Goal: Navigation & Orientation: Find specific page/section

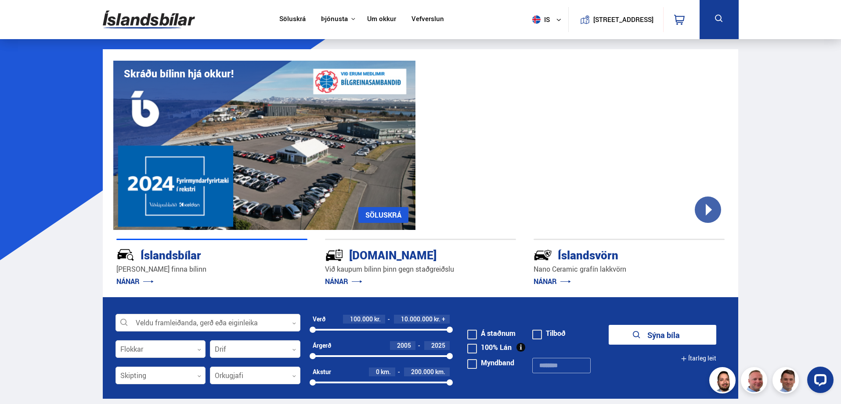
click at [130, 16] on img at bounding box center [149, 19] width 92 height 29
click at [133, 17] on img at bounding box center [149, 19] width 92 height 29
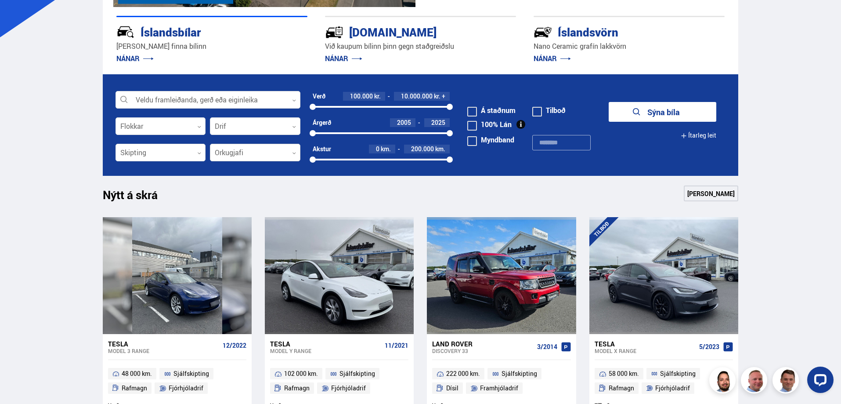
scroll to position [220, 0]
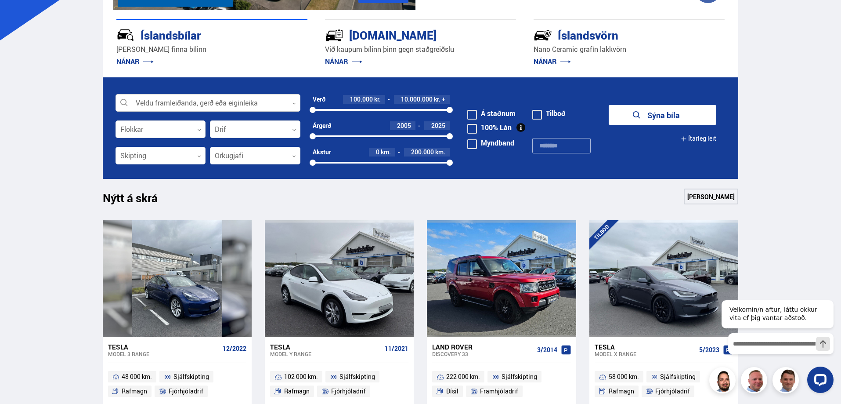
click at [247, 103] on div at bounding box center [207, 103] width 185 height 18
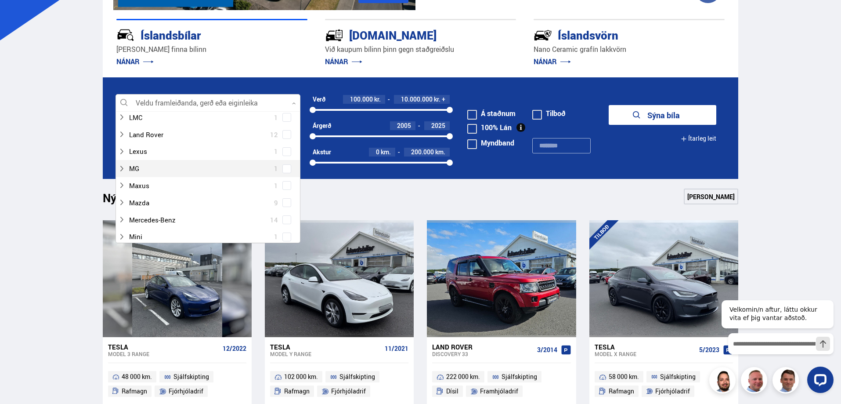
scroll to position [263, 0]
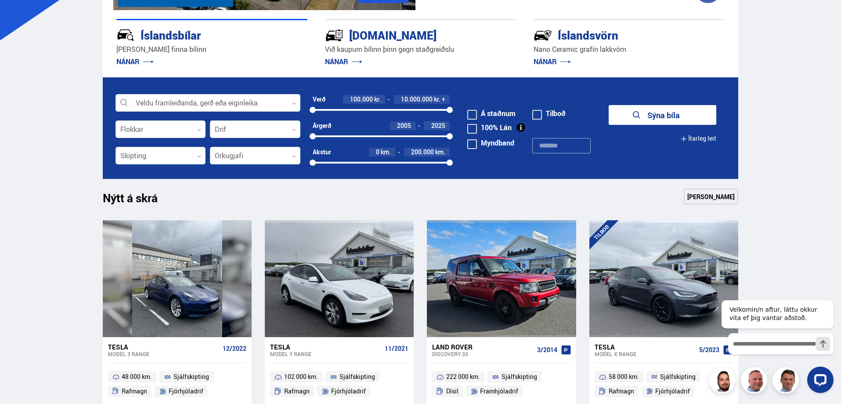
drag, startPoint x: 33, startPoint y: 233, endPoint x: 42, endPoint y: 233, distance: 8.8
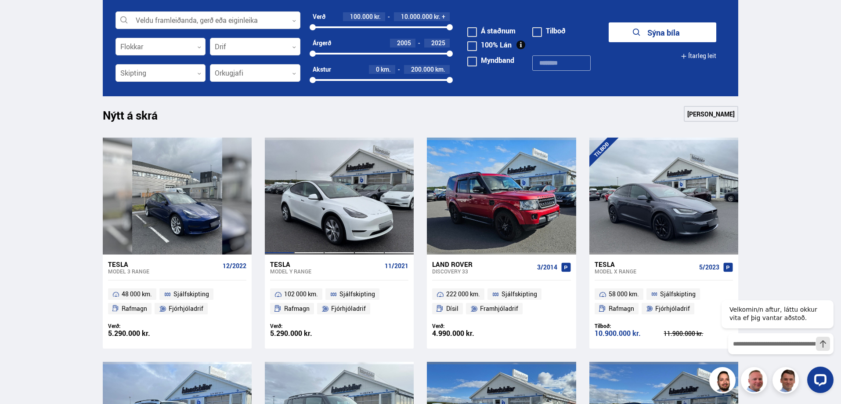
scroll to position [307, 0]
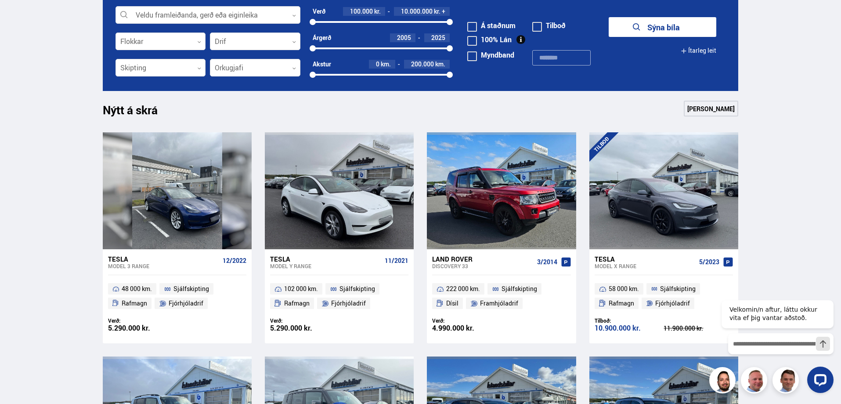
click at [687, 51] on button "Ítarleg leit" at bounding box center [699, 51] width 36 height 20
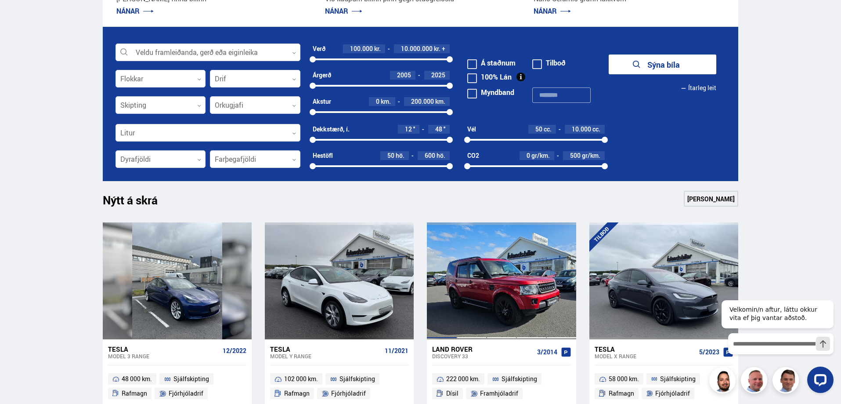
scroll to position [220, 0]
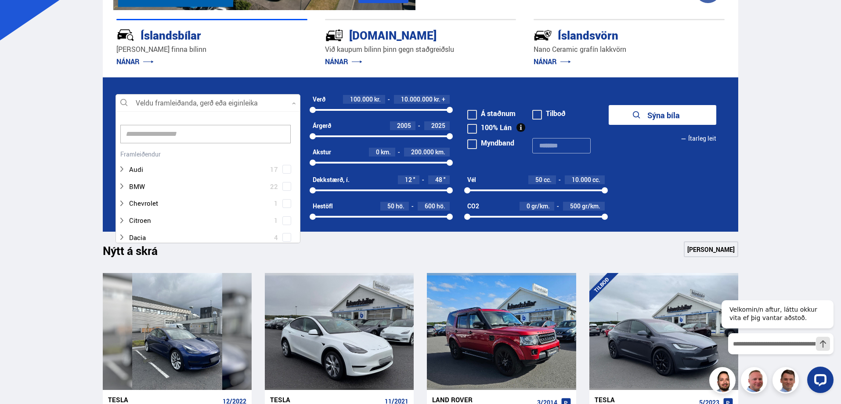
click at [184, 102] on div at bounding box center [207, 103] width 185 height 18
type input "*"
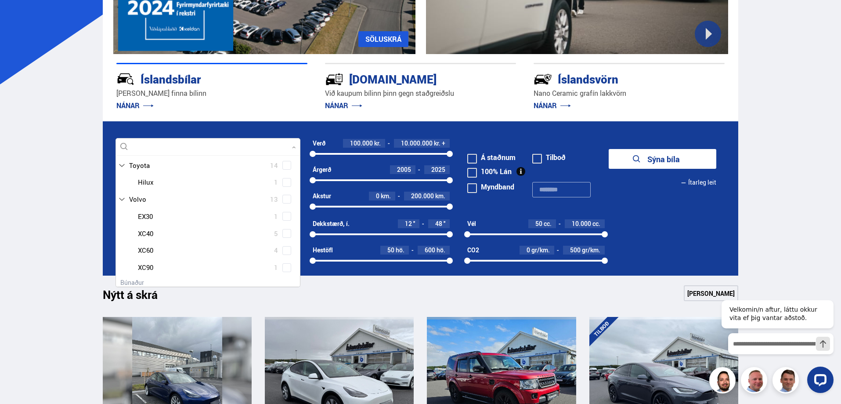
scroll to position [656, 0]
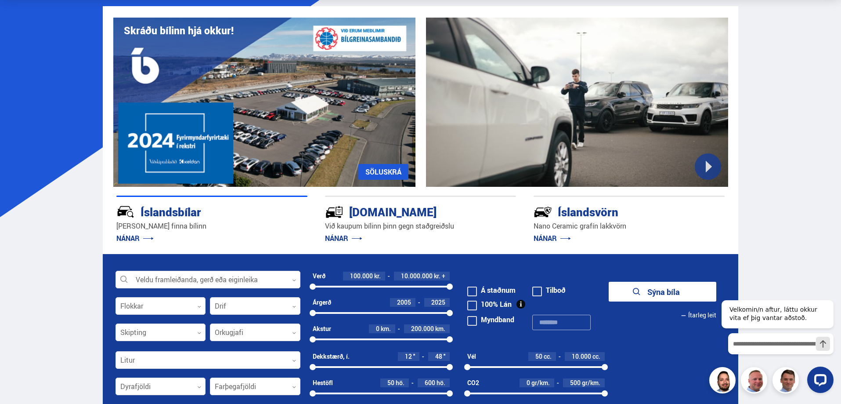
scroll to position [0, 0]
